Goal: Task Accomplishment & Management: Use online tool/utility

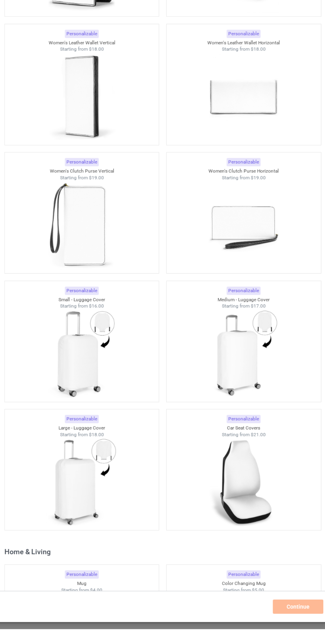
scroll to position [5295, 0]
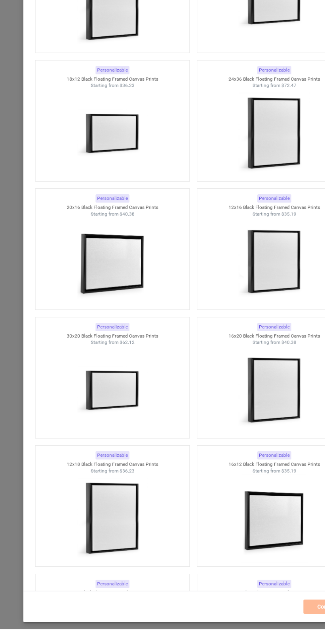
scroll to position [9795, 0]
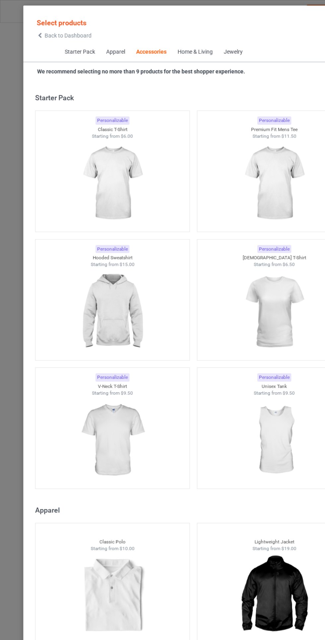
click at [166, 43] on div "Home & Living" at bounding box center [164, 43] width 30 height 7
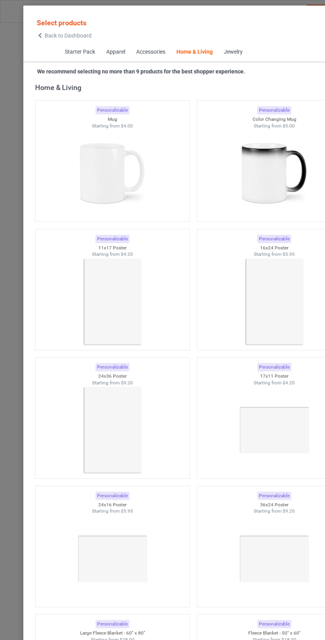
click at [199, 46] on div "Jewelry" at bounding box center [196, 43] width 16 height 7
click at [196, 43] on div "Jewelry" at bounding box center [196, 43] width 16 height 7
click at [198, 44] on div "Jewelry" at bounding box center [196, 43] width 16 height 7
click at [200, 44] on div "Jewelry" at bounding box center [196, 43] width 16 height 7
click at [195, 44] on div "Jewelry" at bounding box center [196, 43] width 16 height 7
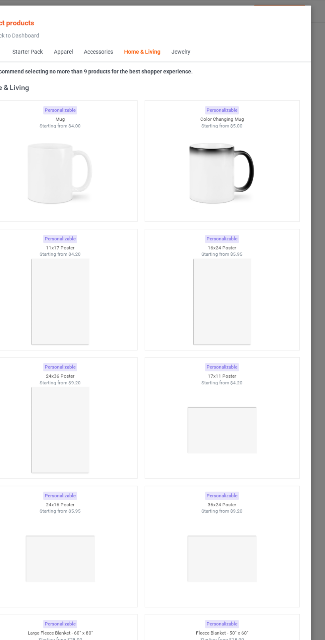
click at [200, 45] on div "Jewelry" at bounding box center [196, 43] width 16 height 7
click at [203, 43] on div "Jewelry" at bounding box center [196, 43] width 16 height 7
click at [192, 43] on div "Jewelry" at bounding box center [196, 43] width 16 height 7
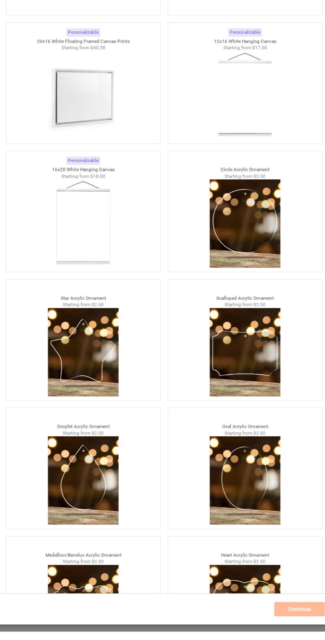
scroll to position [0, 0]
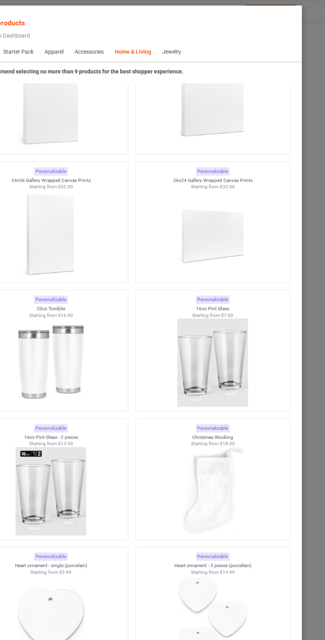
scroll to position [3186, 0]
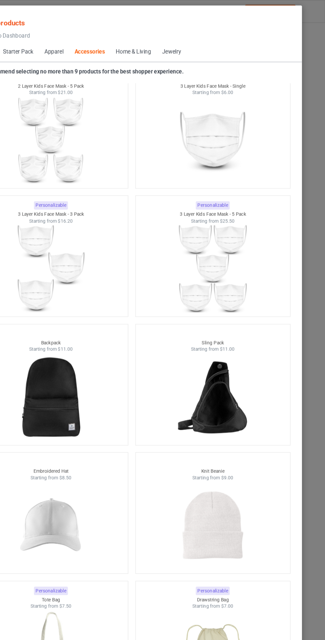
scroll to position [3499, 0]
